Goal: Task Accomplishment & Management: Use online tool/utility

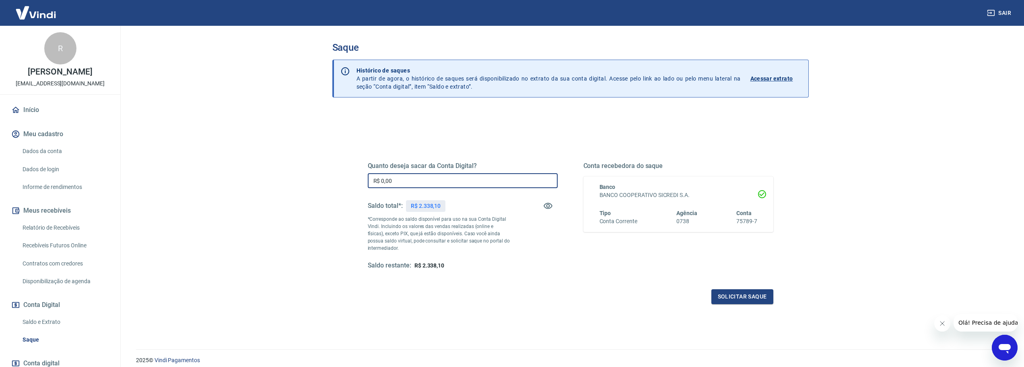
click at [427, 184] on input "R$ 0,00" at bounding box center [463, 180] width 190 height 15
type input "R$ 2.338,10"
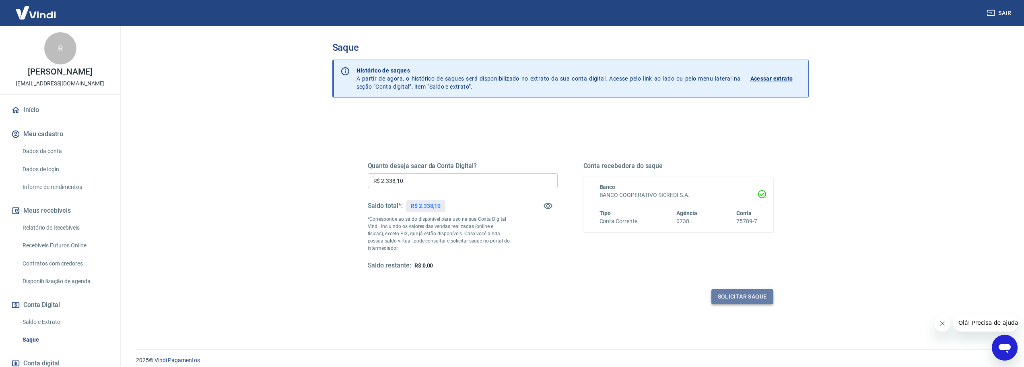
click at [738, 293] on button "Solicitar saque" at bounding box center [743, 296] width 62 height 15
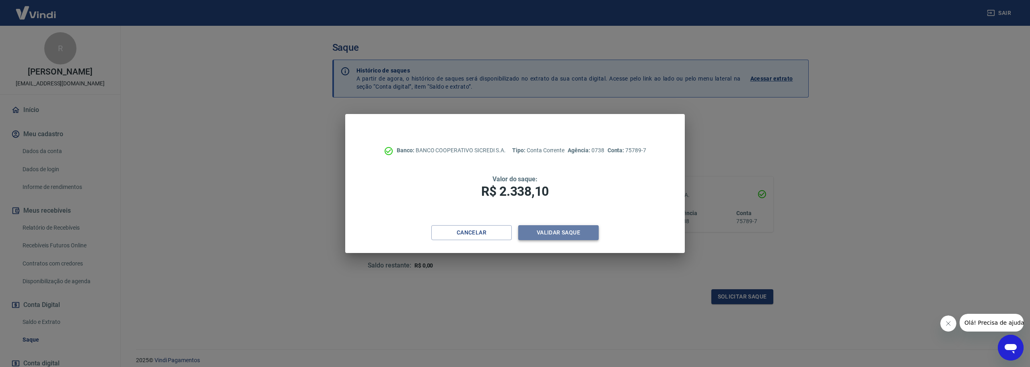
click at [564, 235] on button "Validar saque" at bounding box center [558, 232] width 80 height 15
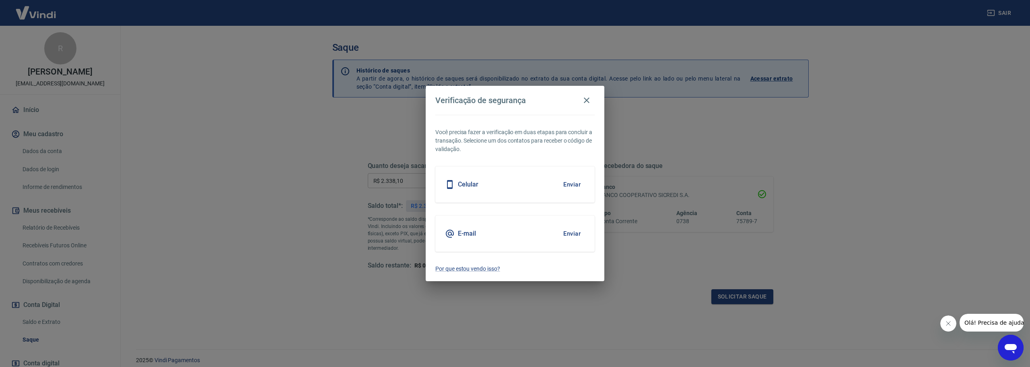
click at [565, 235] on button "Enviar" at bounding box center [572, 233] width 26 height 17
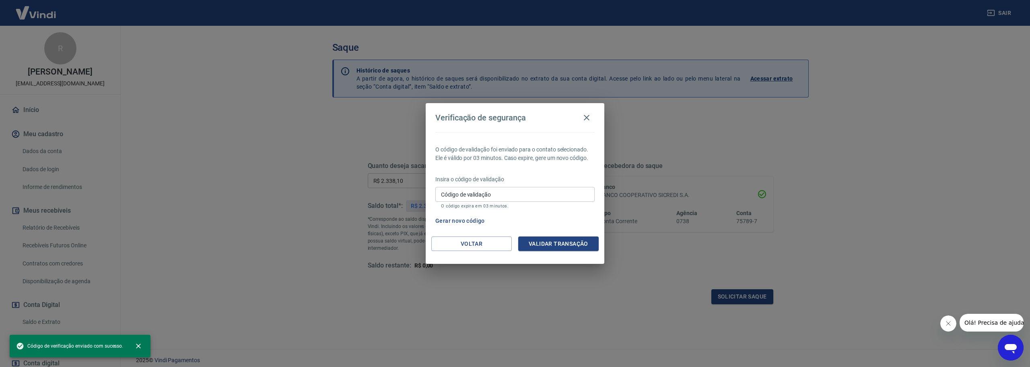
click at [483, 198] on input "Código de validação" at bounding box center [514, 194] width 159 height 15
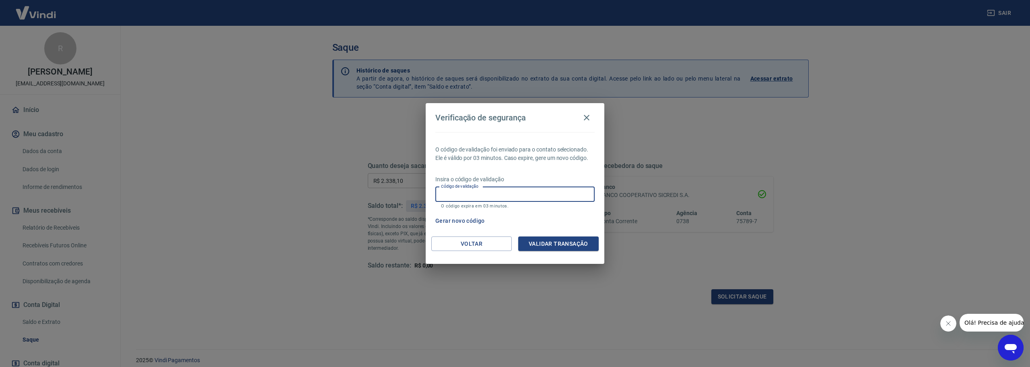
paste input "772648"
type input "772648"
click at [557, 248] on button "Validar transação" at bounding box center [558, 243] width 80 height 15
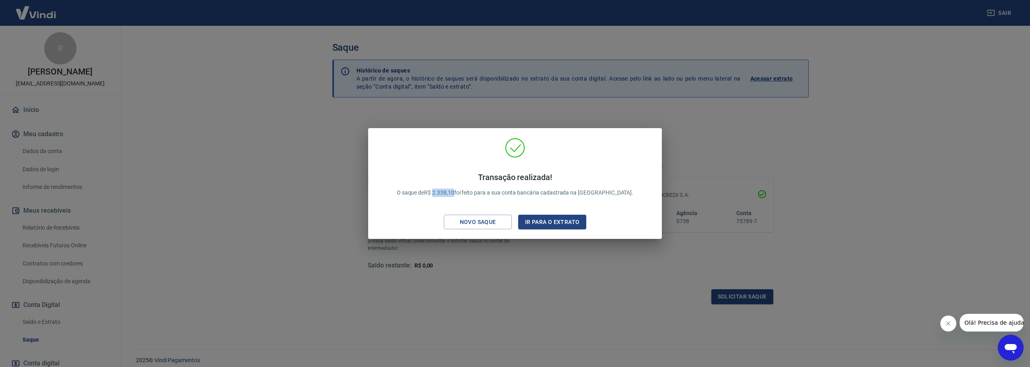
drag, startPoint x: 454, startPoint y: 194, endPoint x: 474, endPoint y: 195, distance: 20.2
click at [474, 195] on p "Transação realizada! O saque de R$ 2.338,10 foi feito para a sua conta bancária…" at bounding box center [515, 184] width 237 height 25
copy p "2.338,10"
